Goal: Transaction & Acquisition: Purchase product/service

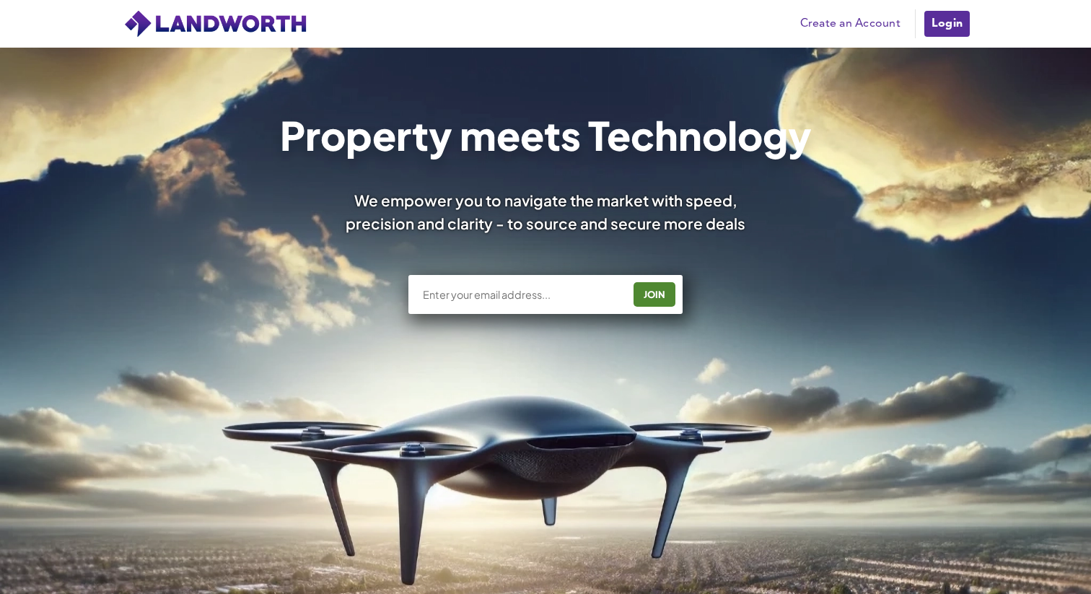
click at [932, 75] on div "Property meets Technology We empower you to navigate the market with speed, pre…" at bounding box center [545, 421] width 1091 height 747
click at [941, 22] on link "Login" at bounding box center [947, 23] width 48 height 29
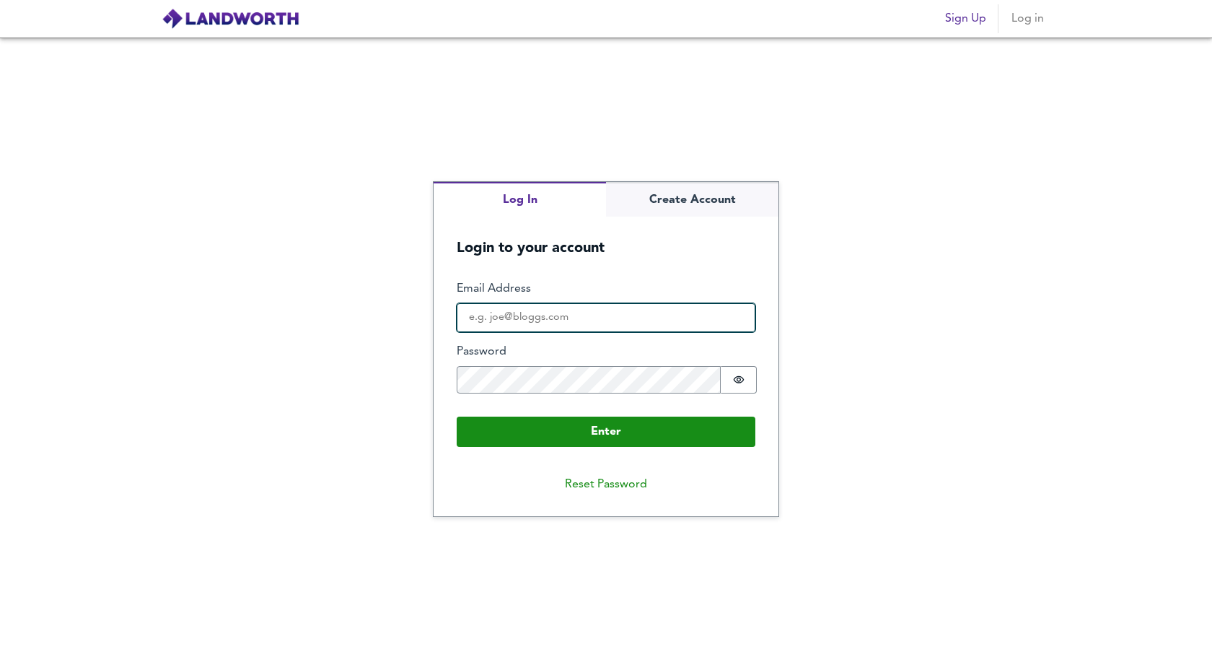
type input "[EMAIL_ADDRESS][DOMAIN_NAME]"
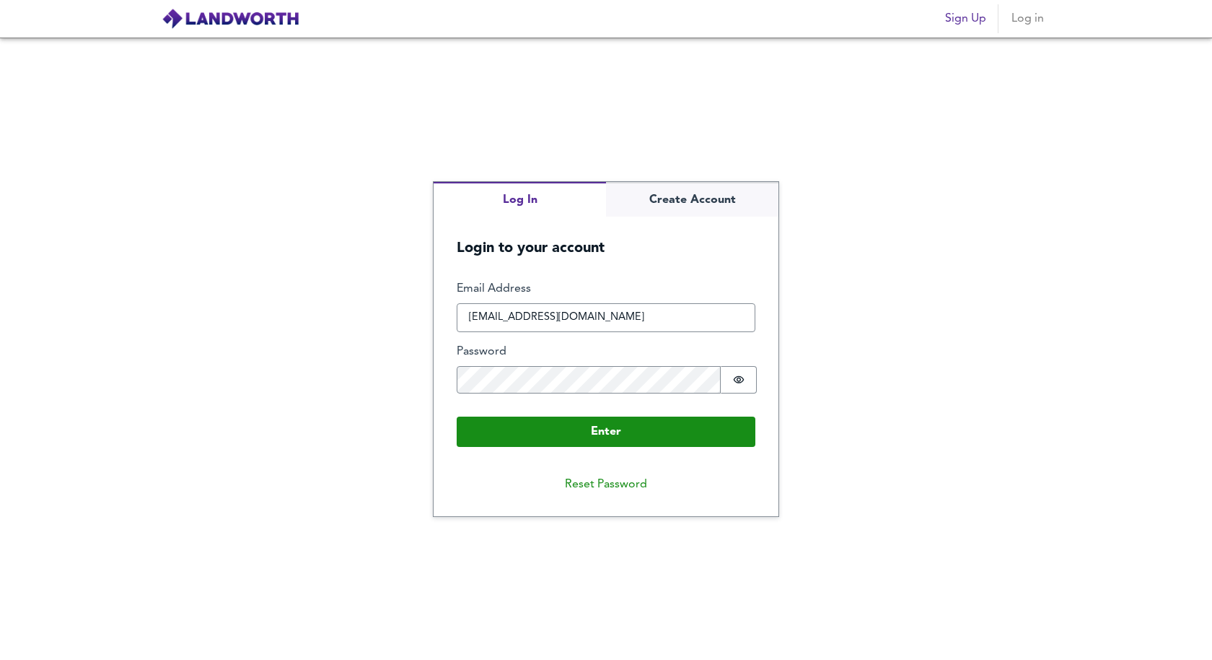
click at [563, 413] on div "Enter Email Address [EMAIL_ADDRESS][DOMAIN_NAME] Password Password is hidden Bu…" at bounding box center [606, 364] width 299 height 166
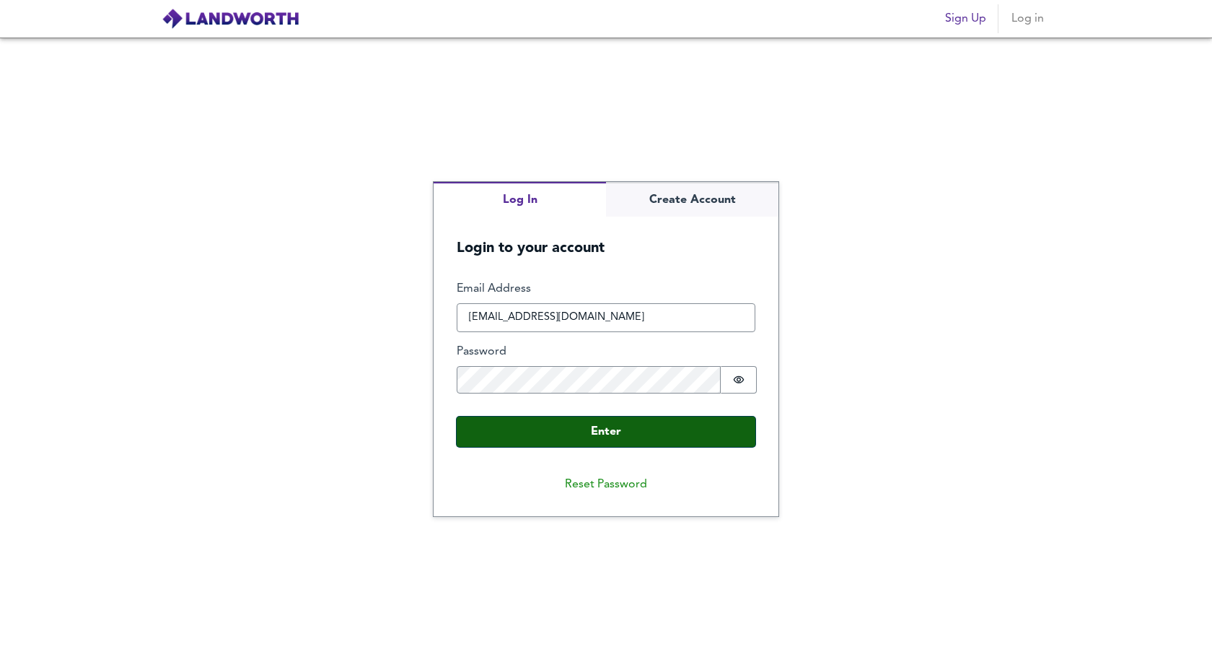
click at [573, 421] on button "Enter" at bounding box center [606, 431] width 299 height 30
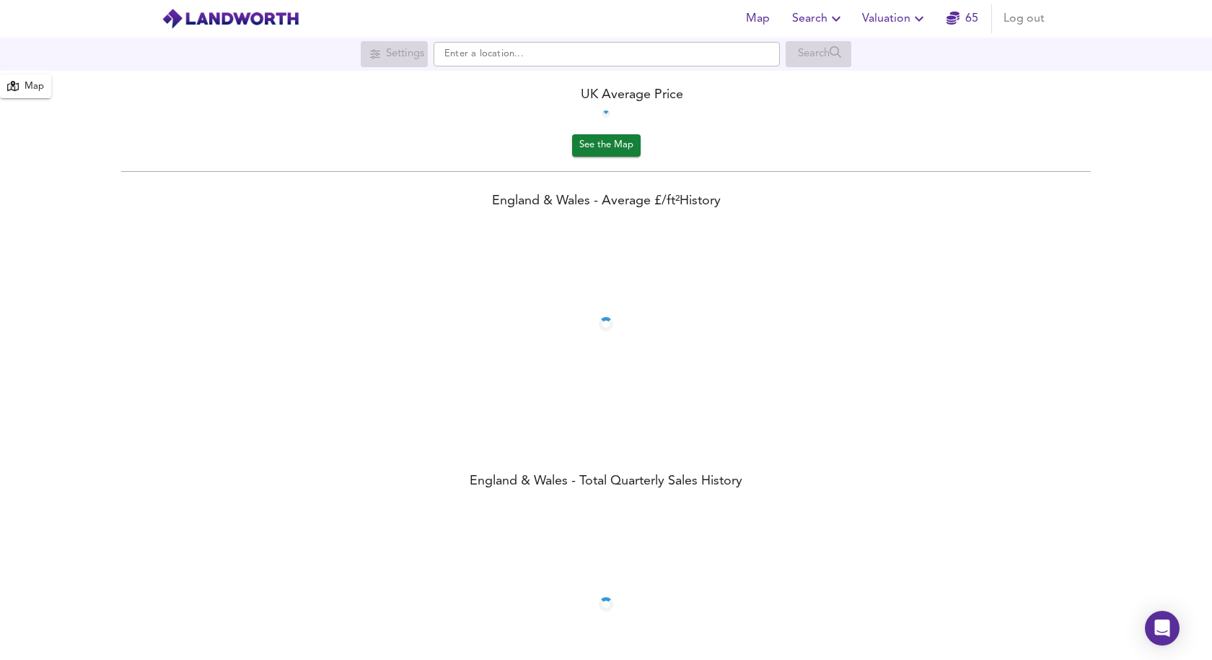
click at [910, 44] on div "Settings Search" at bounding box center [606, 54] width 1212 height 26
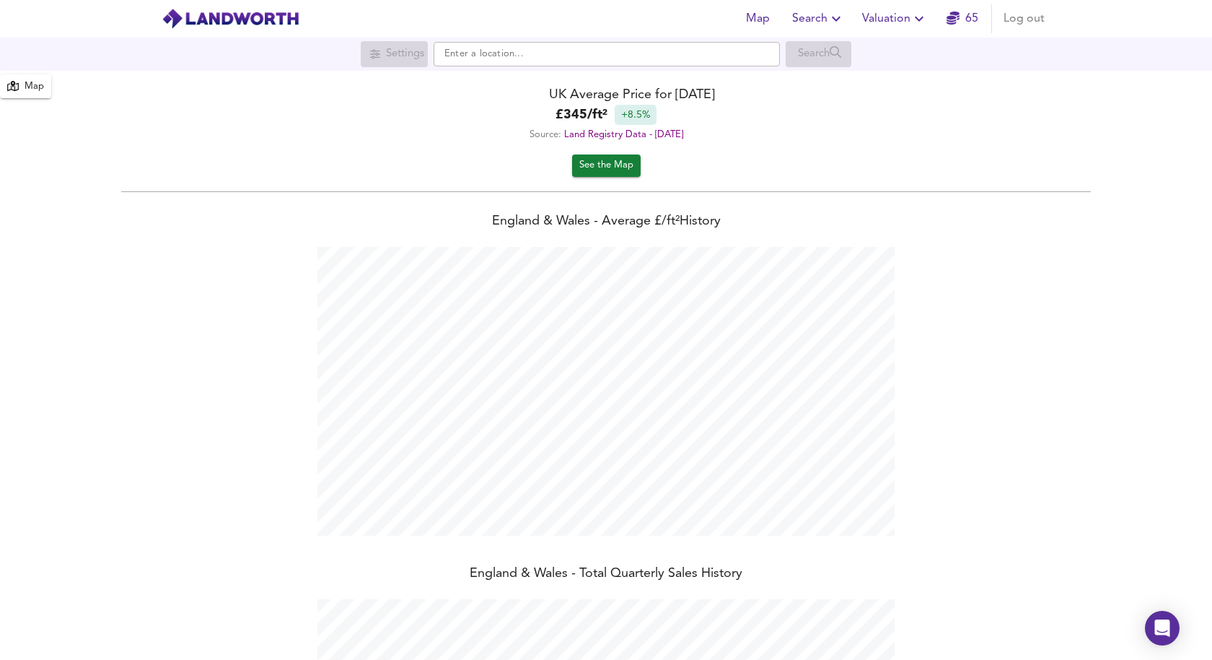
scroll to position [660, 1212]
click at [815, 22] on span "Search" at bounding box center [818, 19] width 53 height 20
click at [824, 54] on li "New Search" at bounding box center [819, 52] width 143 height 26
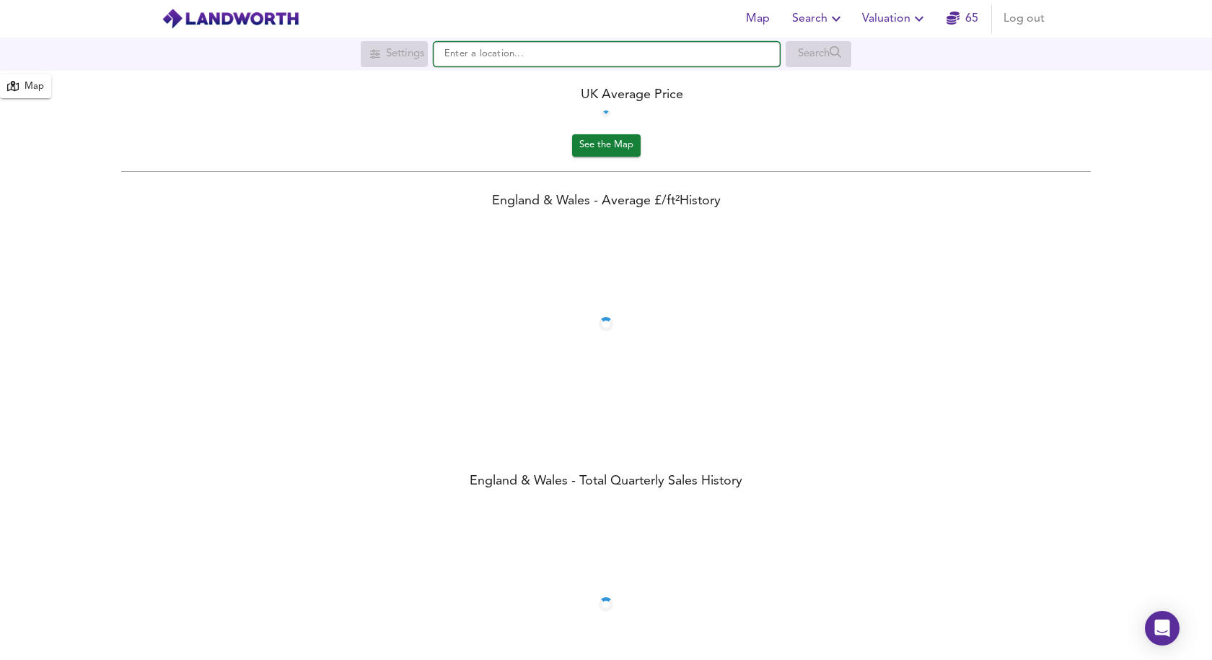
click at [512, 57] on input "text" at bounding box center [607, 54] width 346 height 25
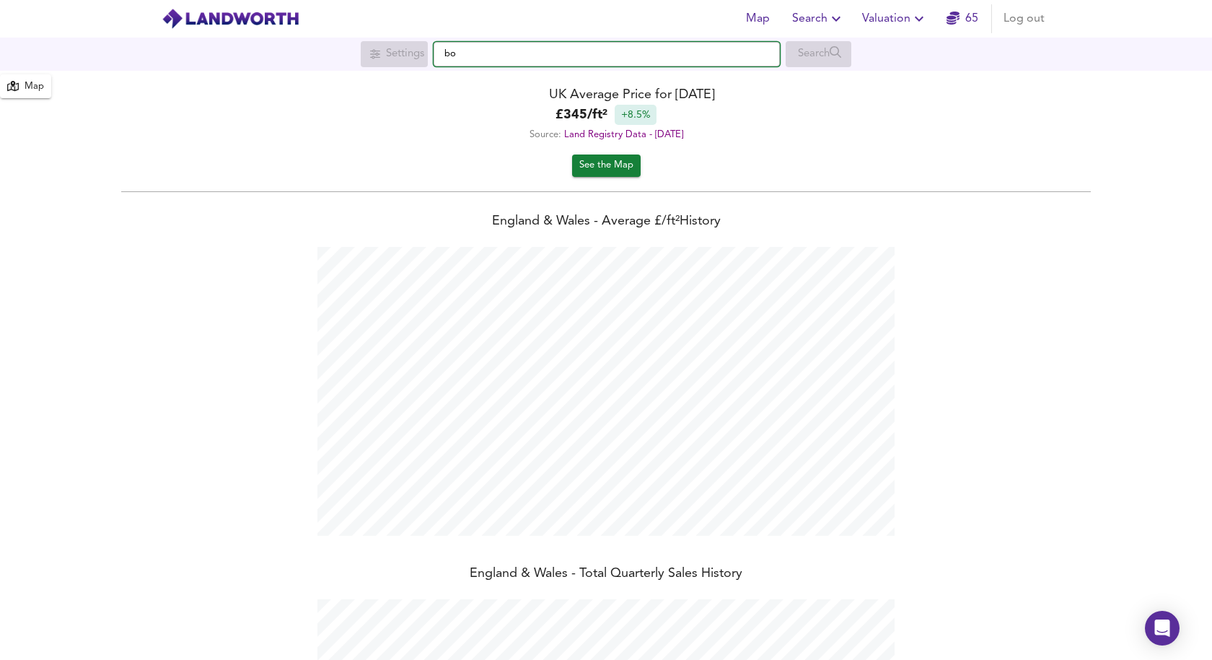
scroll to position [660, 1212]
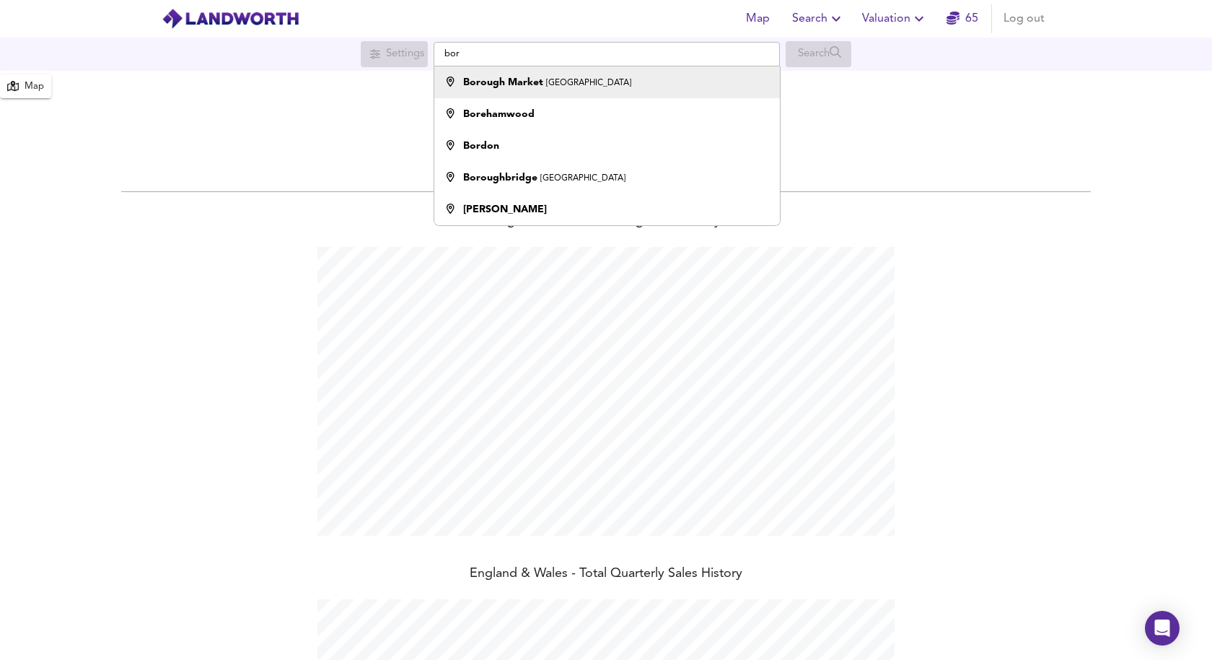
click at [506, 78] on strong "Borough Market" at bounding box center [503, 82] width 80 height 10
type input "Borough Market, London"
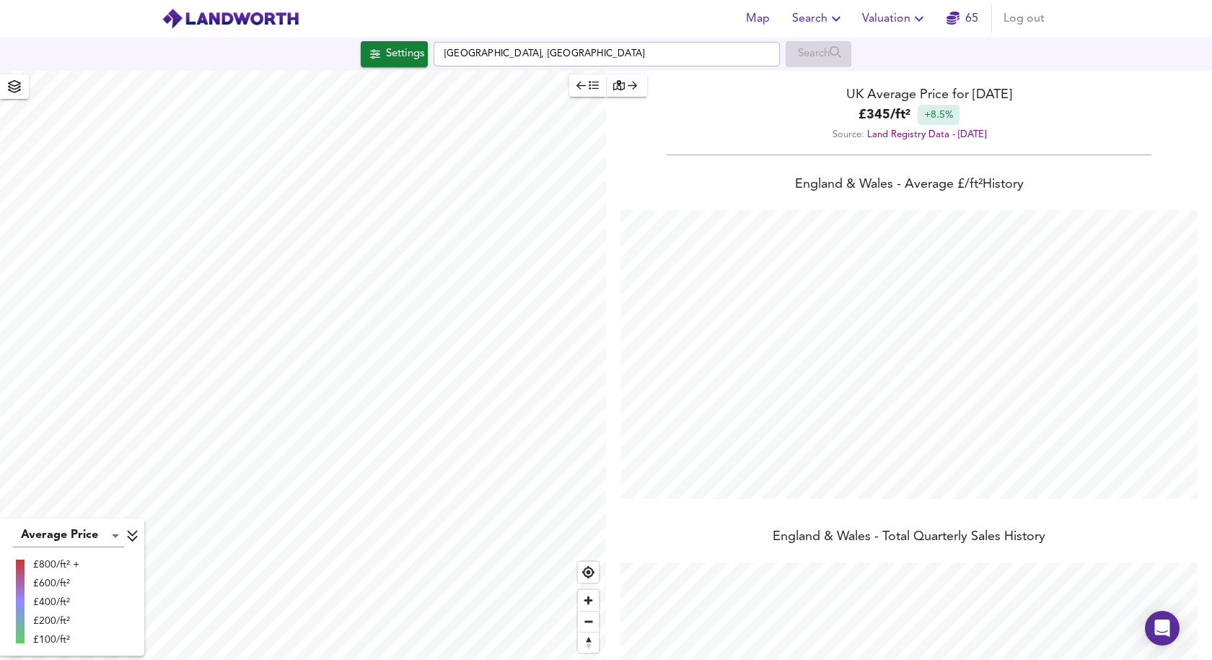
checkbox input "false"
checkbox input "true"
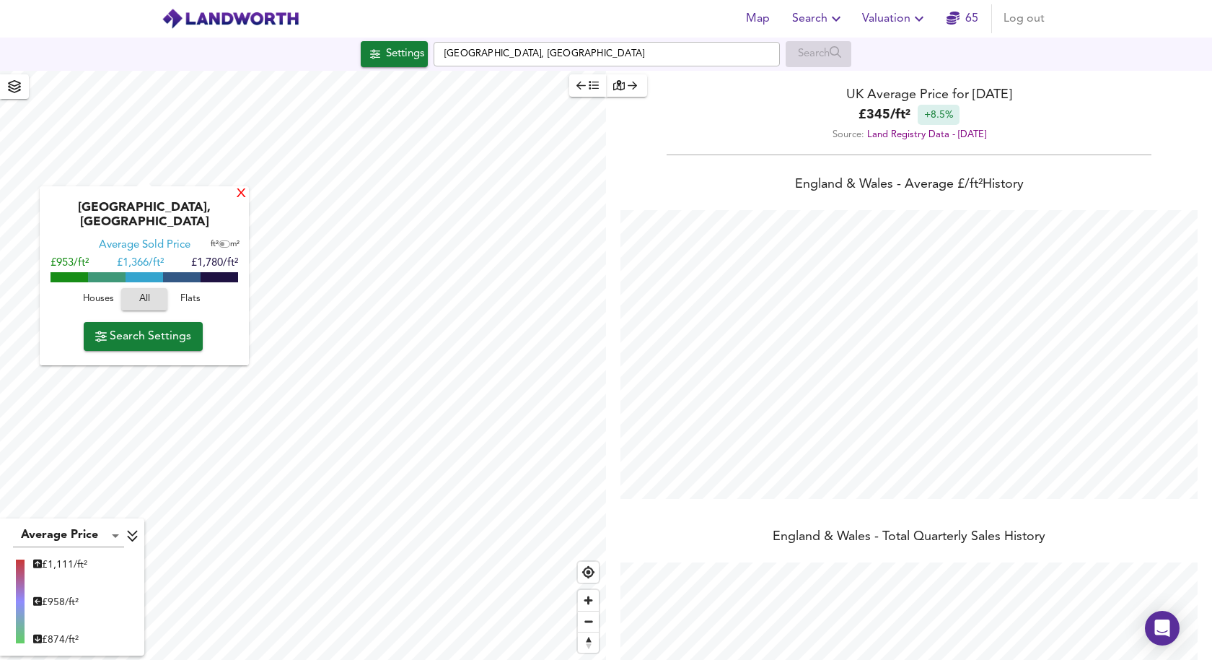
click at [235, 193] on div "X" at bounding box center [241, 195] width 12 height 14
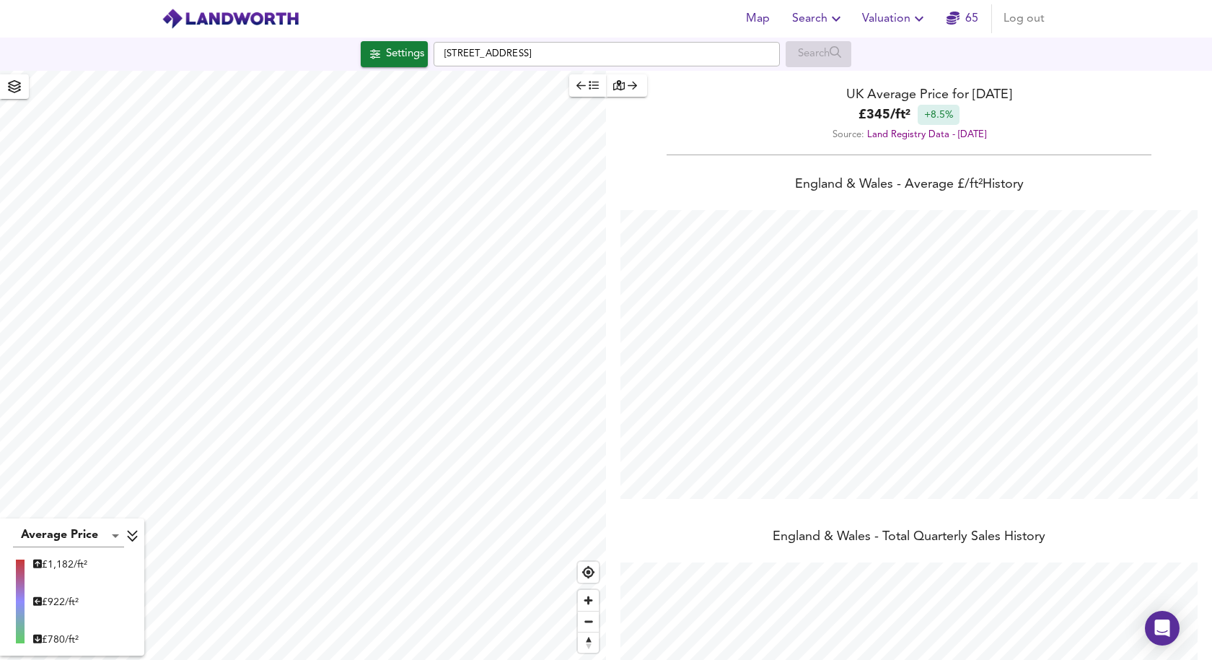
type input "1003"
click at [386, 61] on div "Settings" at bounding box center [405, 54] width 38 height 19
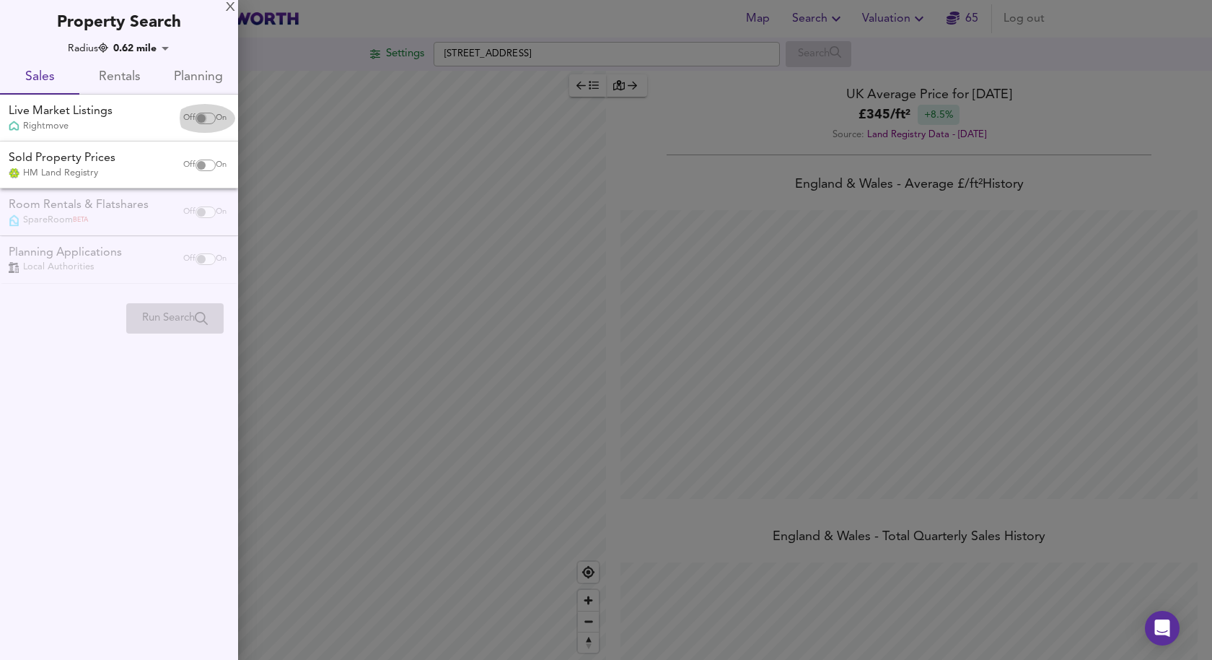
click at [206, 116] on input "checkbox" at bounding box center [201, 119] width 35 height 12
checkbox input "true"
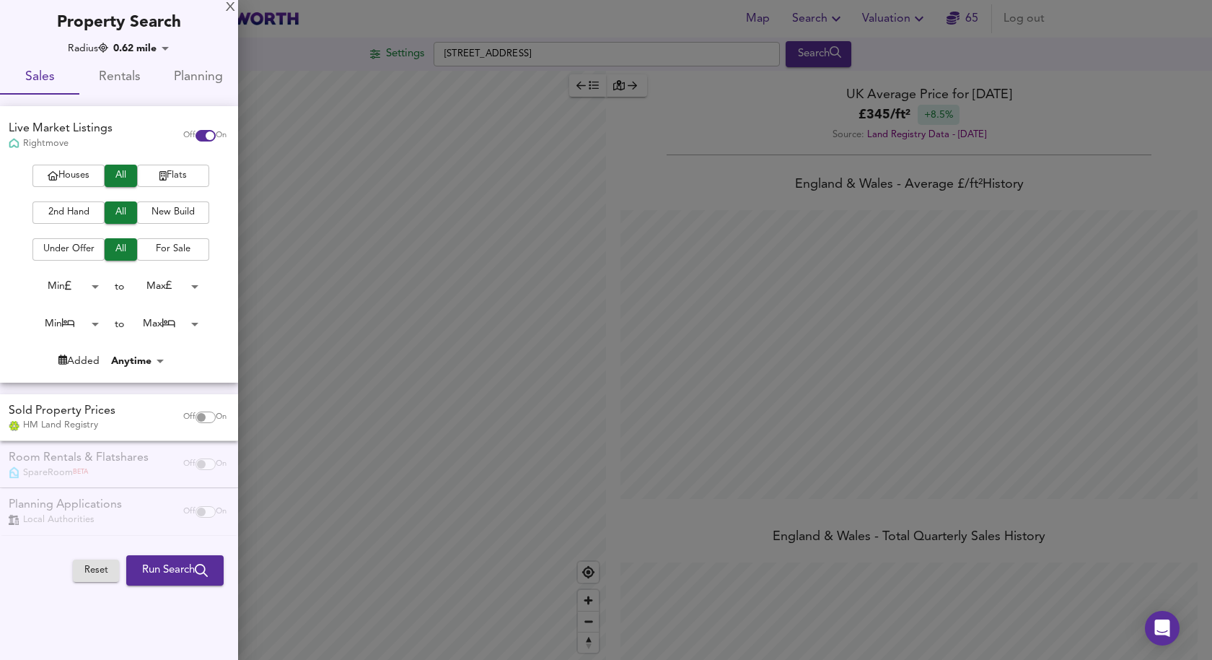
click at [172, 168] on span "Flats" at bounding box center [173, 175] width 58 height 17
click at [65, 216] on span "2nd Hand" at bounding box center [69, 212] width 58 height 17
click at [84, 288] on body "Map Search Valuation 65 Log out Settings Trinity Street, SE1 4FF Search Average…" at bounding box center [606, 330] width 1212 height 660
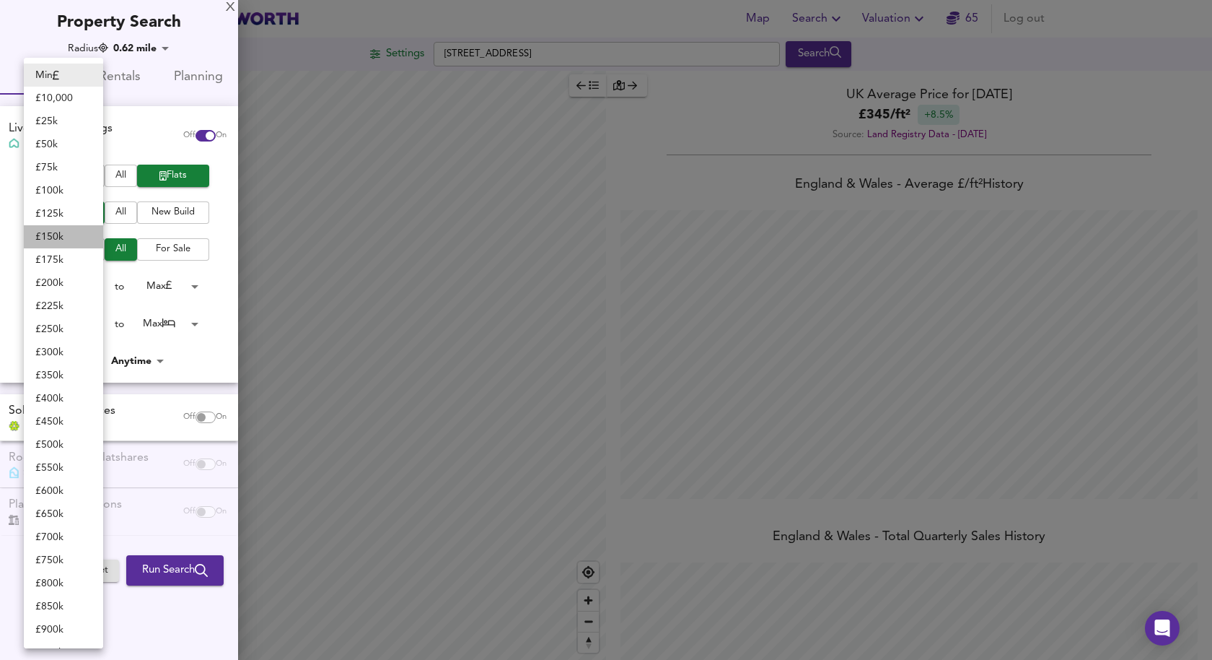
click at [59, 231] on li "£ 150k" at bounding box center [63, 236] width 79 height 23
type input "150000"
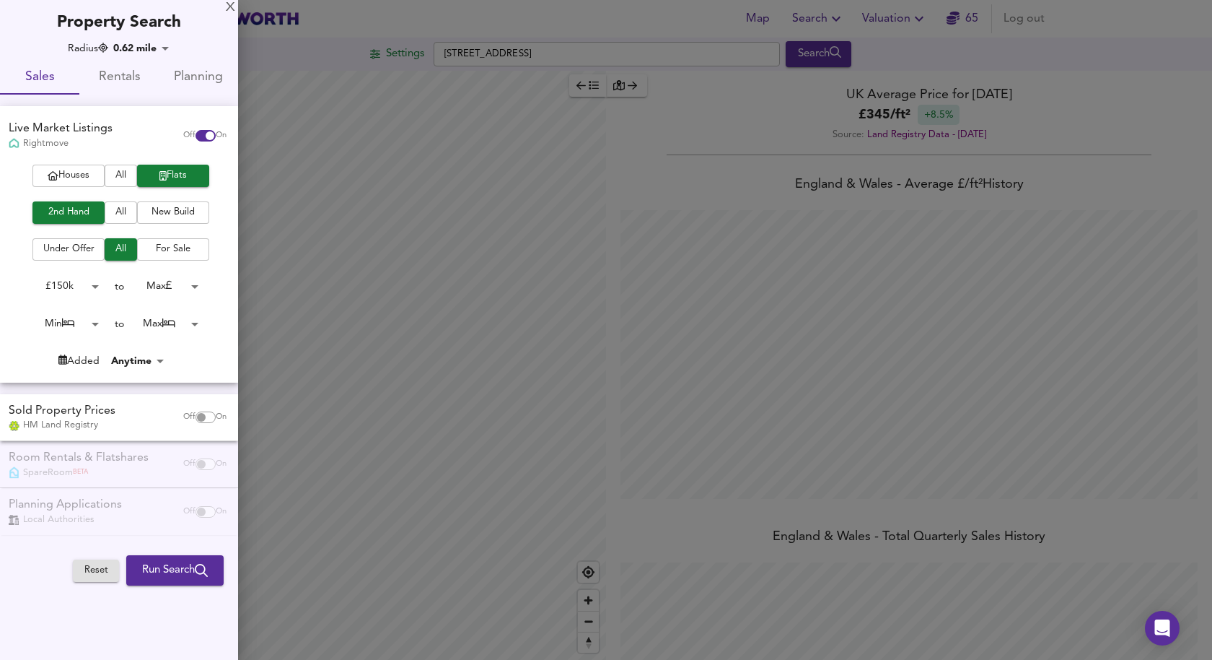
click at [178, 284] on body "Map Search Valuation 65 Log out Settings Trinity Street, SE1 4FF Search Average…" at bounding box center [606, 330] width 1212 height 660
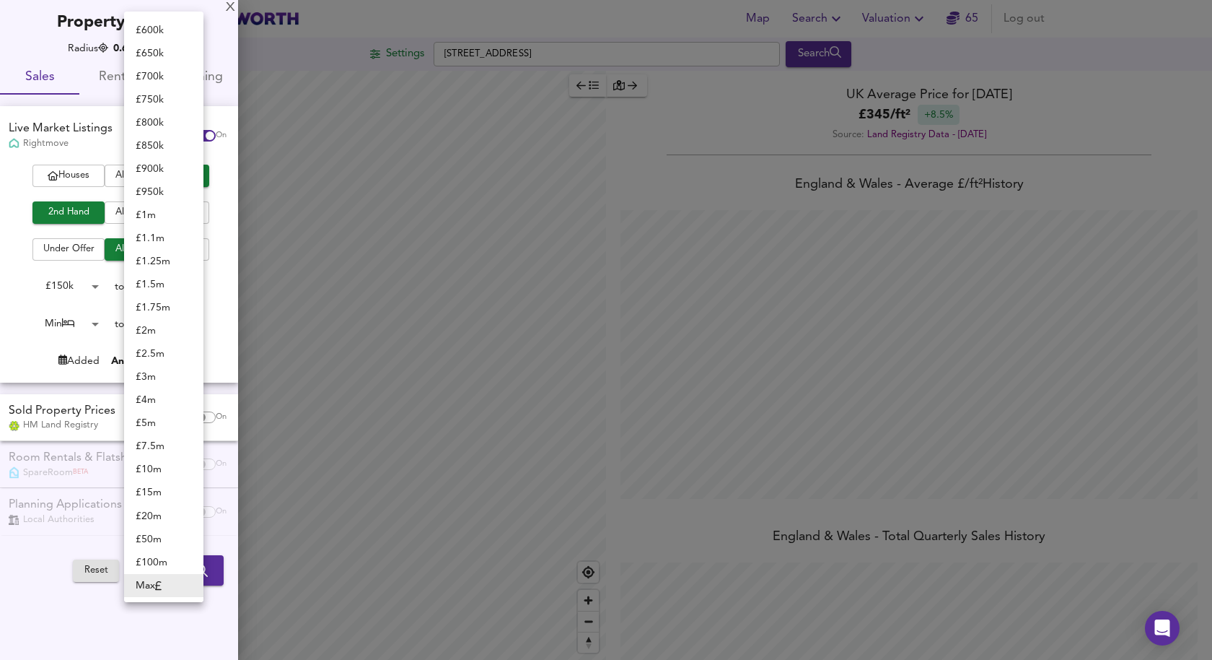
scroll to position [0, 0]
click at [154, 191] on li "£ 400k" at bounding box center [163, 190] width 79 height 23
type input "400000"
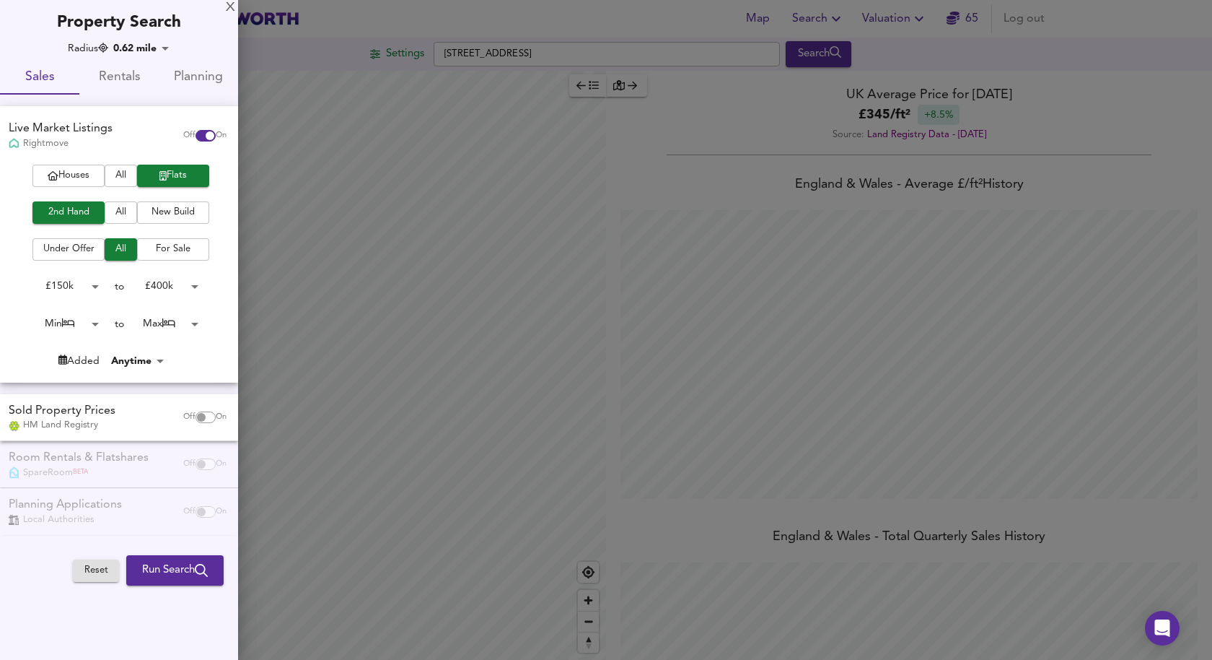
click at [66, 318] on body "Map Search Valuation 65 Log out Settings Trinity Street, SE1 4FF Search Average…" at bounding box center [606, 330] width 1212 height 660
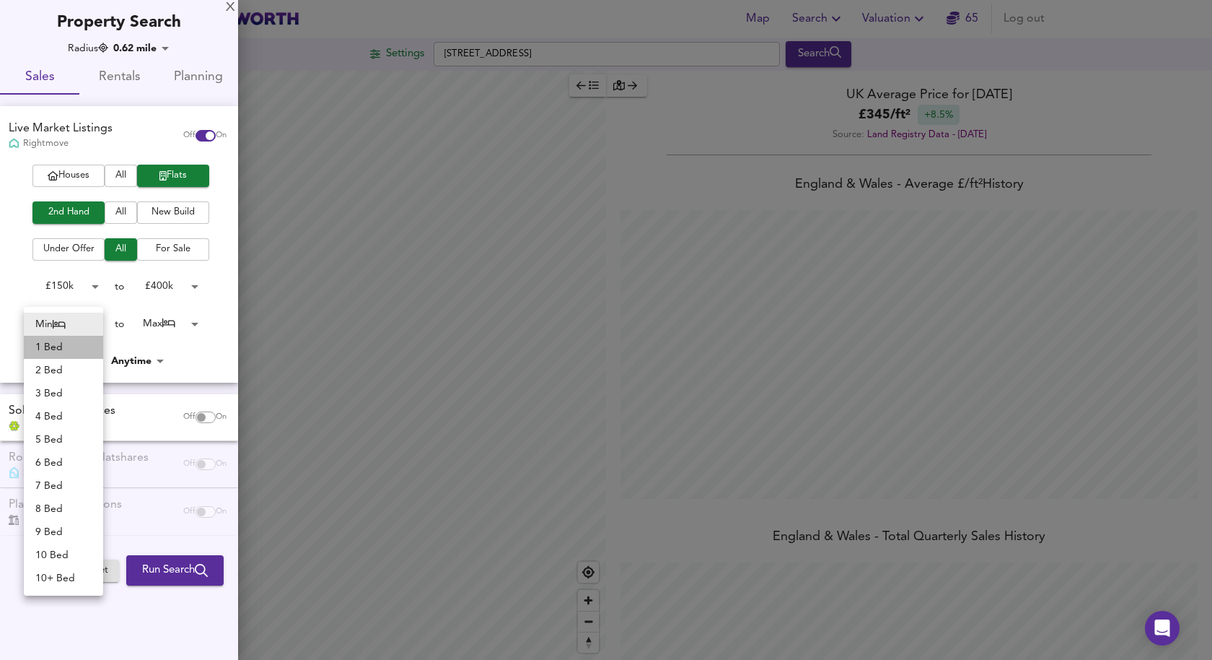
click at [62, 341] on li "1 Bed" at bounding box center [63, 347] width 79 height 23
type input "1"
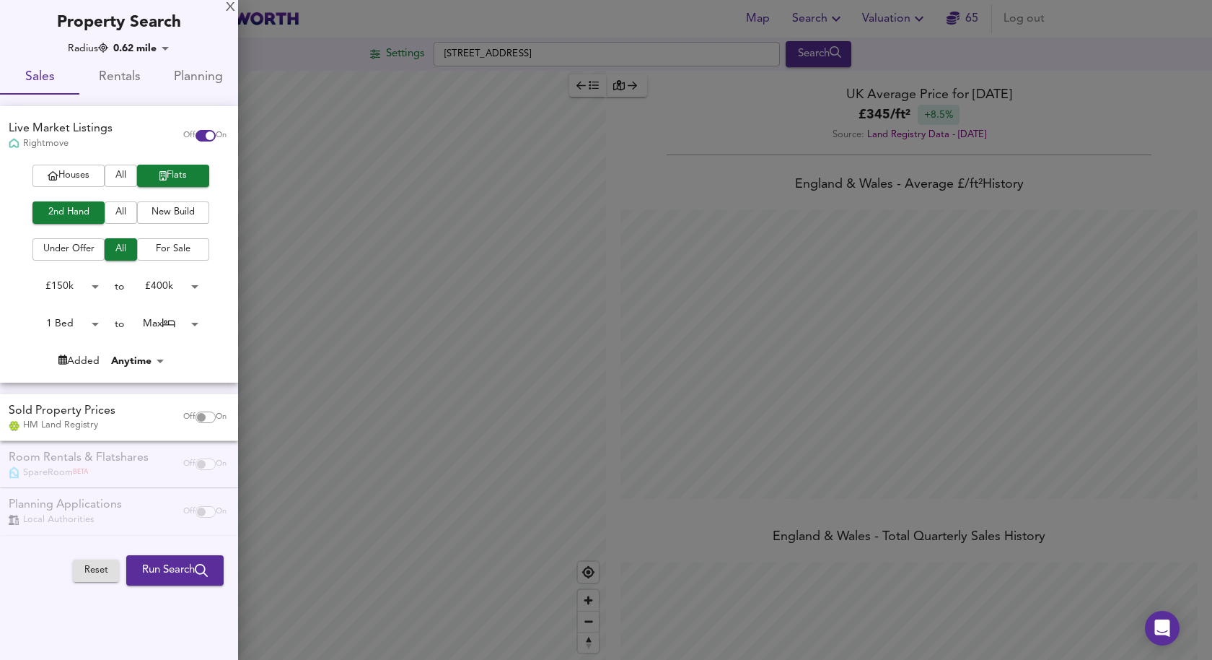
click at [178, 320] on body "Map Search Valuation 65 Log out Settings Trinity Street, SE1 4FF Search Average…" at bounding box center [606, 330] width 1212 height 660
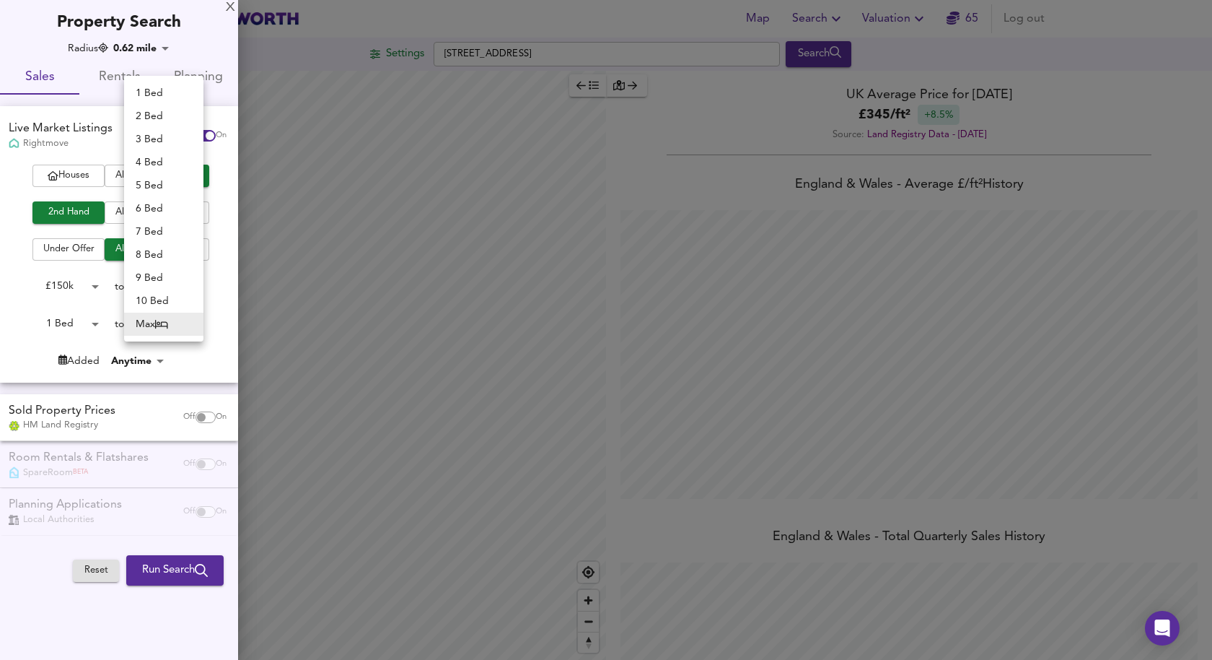
click at [159, 92] on li "1 Bed" at bounding box center [163, 93] width 79 height 23
type input "1"
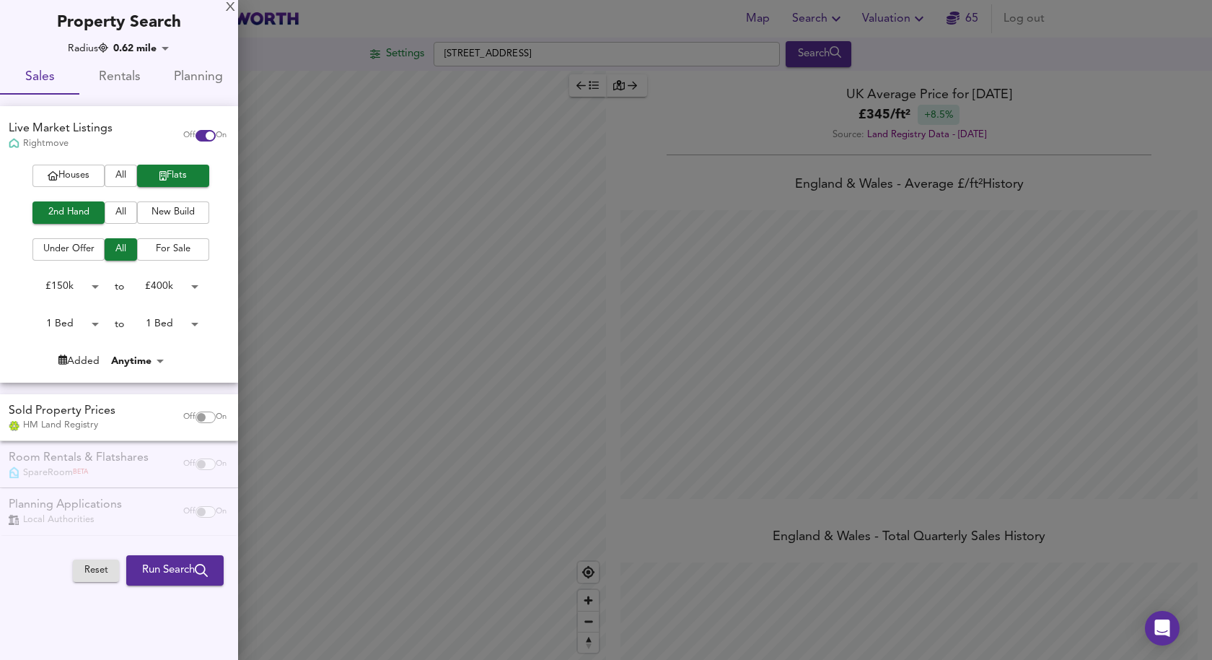
click at [169, 572] on span "Run Search" at bounding box center [175, 570] width 66 height 19
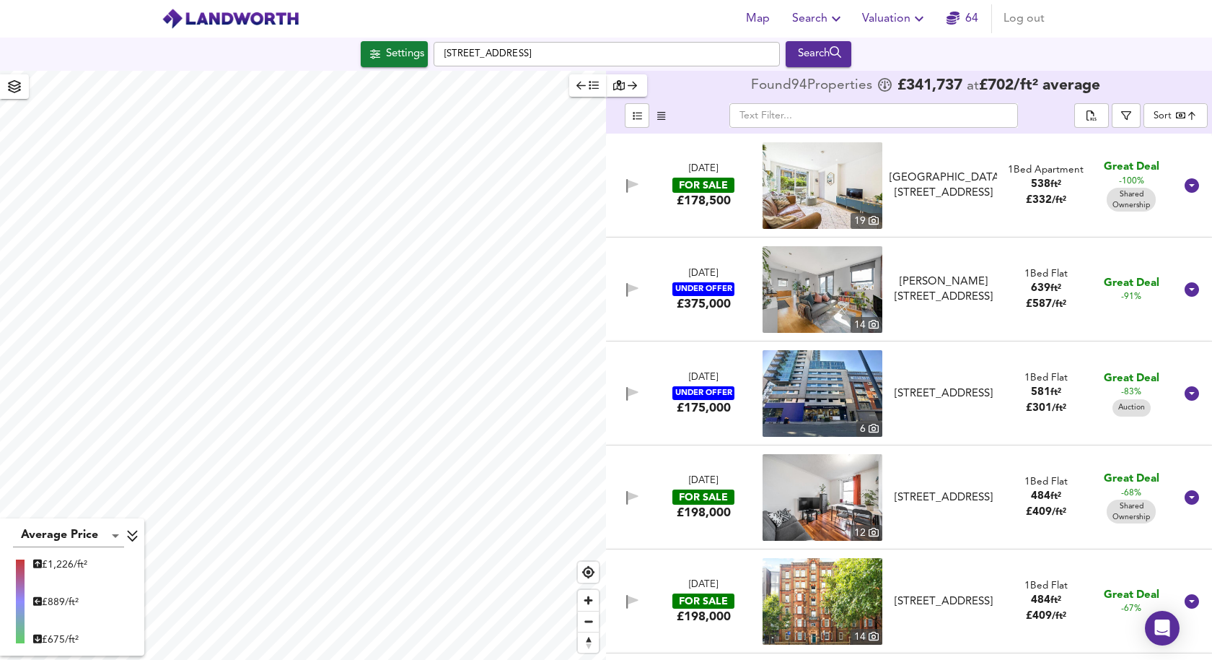
click at [590, 91] on span "button" at bounding box center [588, 85] width 22 height 17
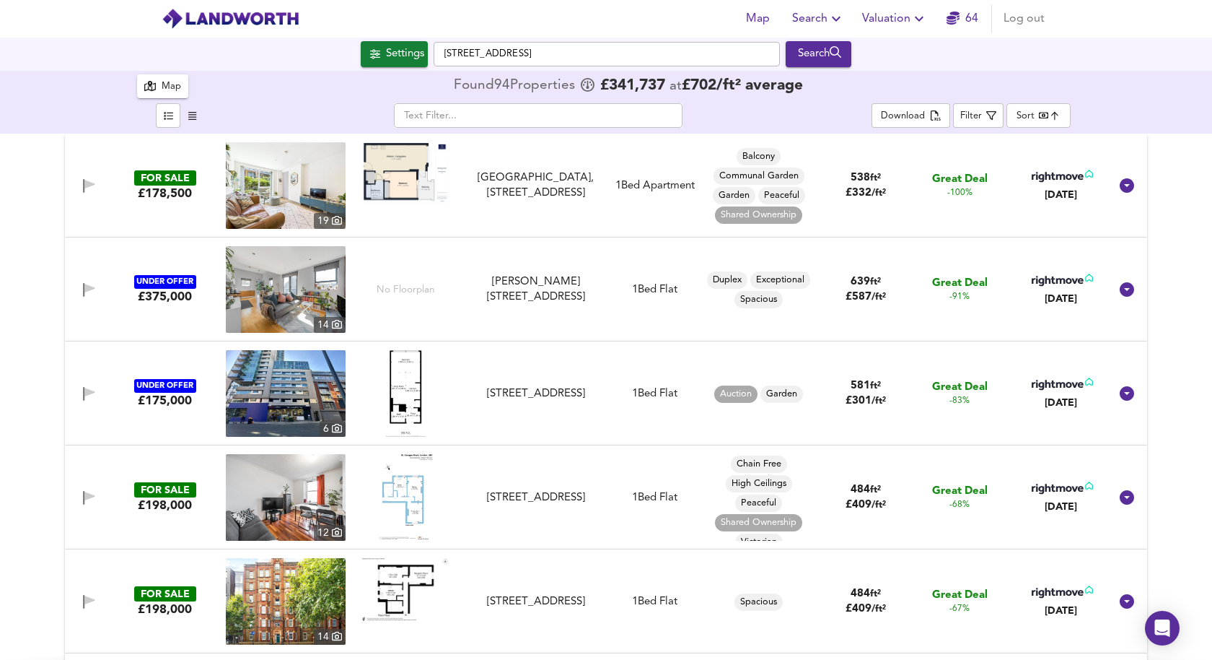
click at [281, 173] on img at bounding box center [286, 185] width 120 height 87
click at [398, 183] on img at bounding box center [405, 172] width 87 height 61
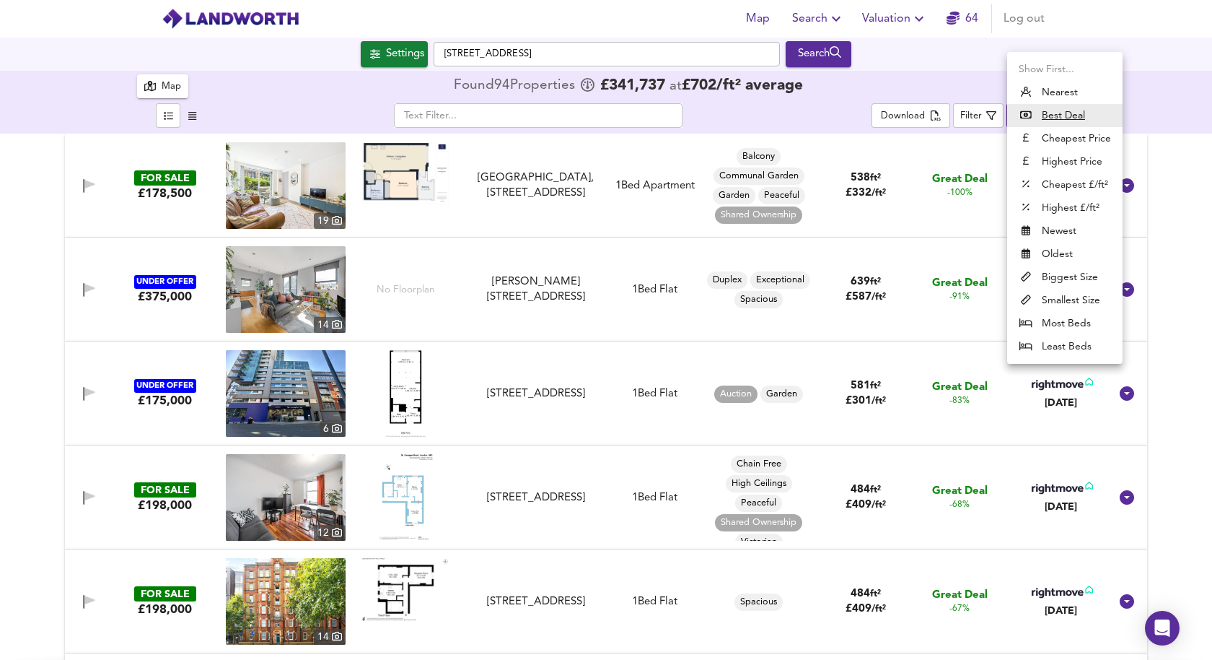
click at [1028, 120] on body "Map Search Valuation 64 Log out Settings Trinity Street, SE1 4FF Search 94 Resu…" at bounding box center [606, 330] width 1212 height 660
click at [1074, 277] on li "Biggest Size" at bounding box center [1065, 277] width 115 height 23
type input "biggest"
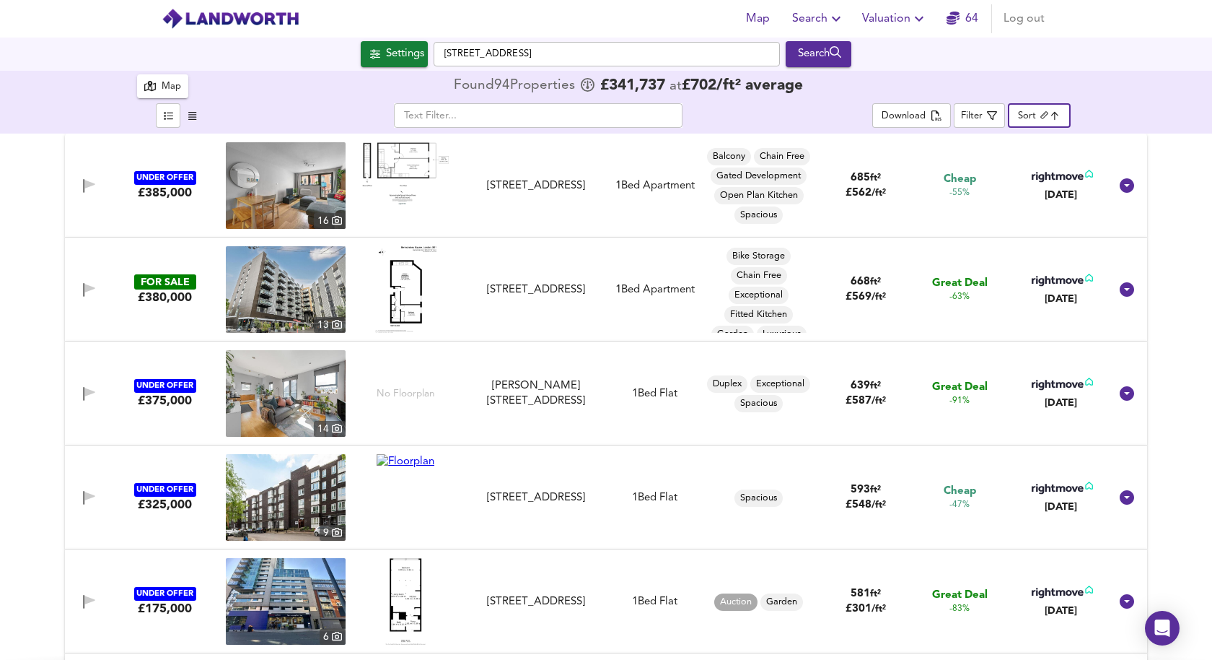
click at [401, 157] on img at bounding box center [405, 173] width 87 height 62
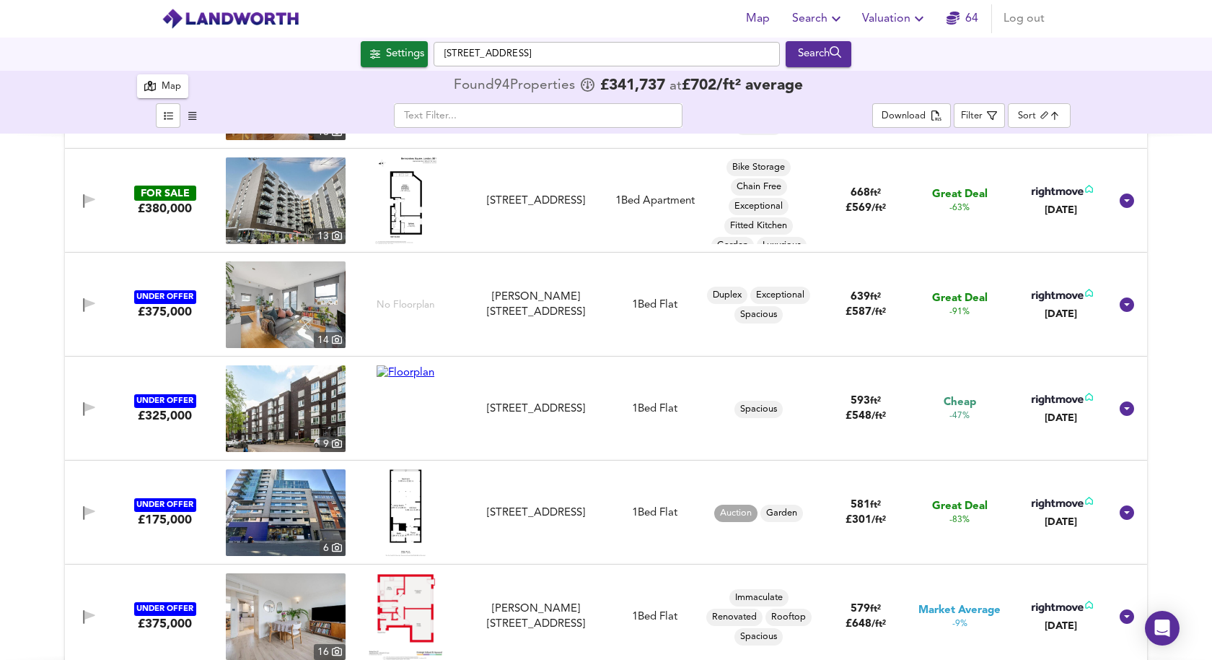
scroll to position [94, 0]
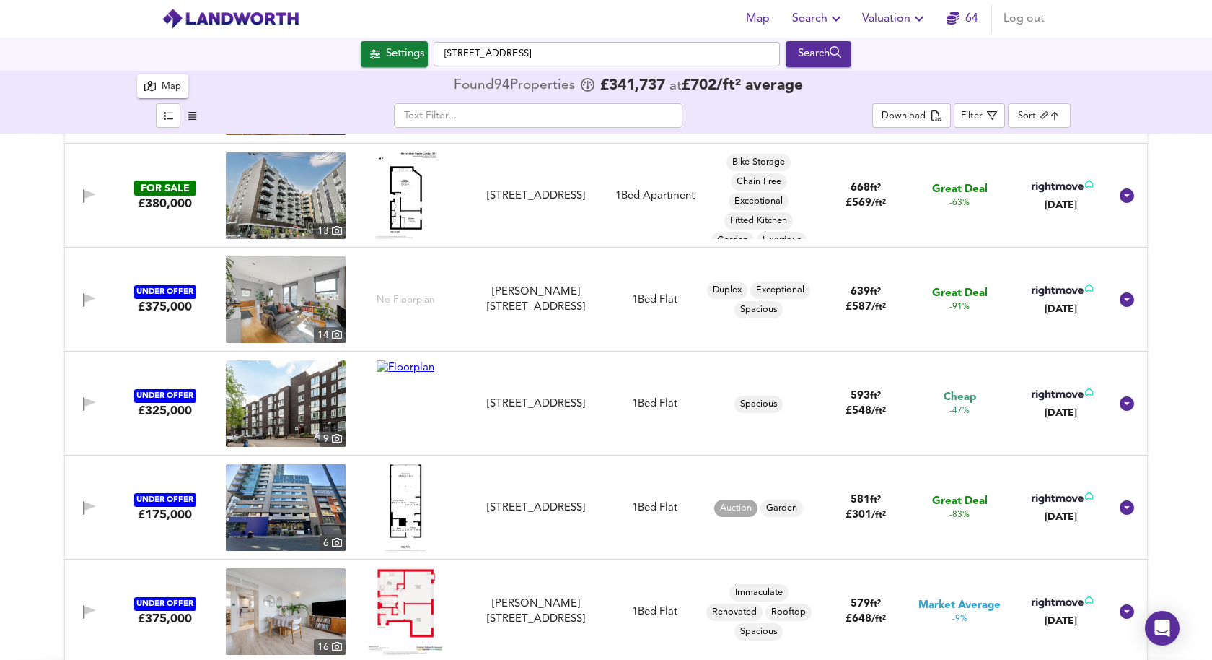
click at [390, 383] on link at bounding box center [406, 403] width 58 height 87
click at [282, 414] on img at bounding box center [286, 403] width 120 height 87
